Goal: Find specific page/section: Find specific page/section

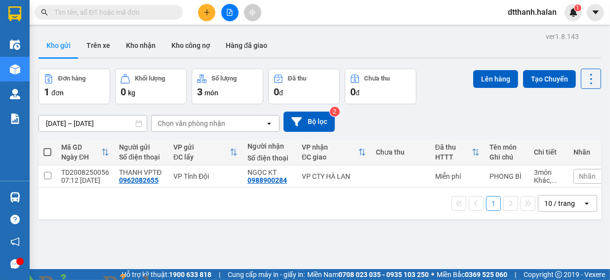
click at [20, 263] on div at bounding box center [19, 261] width 7 height 7
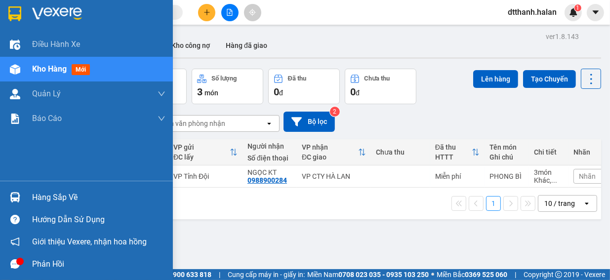
click at [13, 263] on icon "message" at bounding box center [14, 263] width 9 height 9
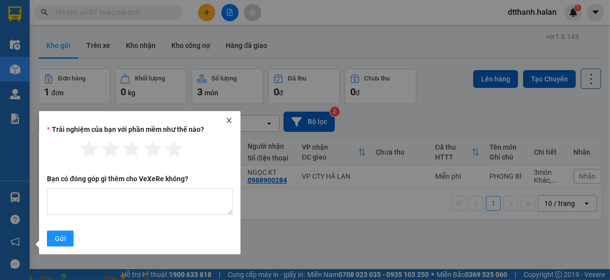
click at [231, 118] on icon "close" at bounding box center [229, 120] width 7 height 7
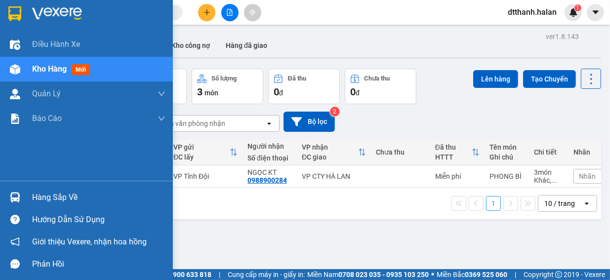
click at [26, 194] on div "Hàng sắp về" at bounding box center [86, 197] width 173 height 22
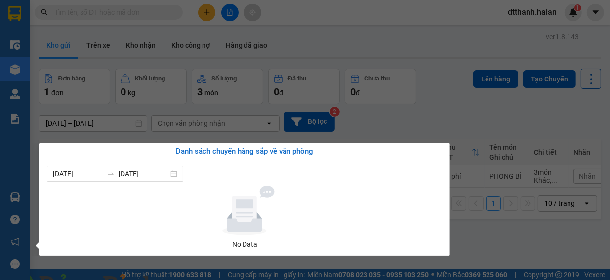
click at [494, 235] on section "Kết quả tìm kiếm ( 0 ) Bộ lọc No Data dtthanh.halan 1 Điều hành xe Kho hàng mới…" at bounding box center [305, 140] width 610 height 280
